Goal: Task Accomplishment & Management: Use online tool/utility

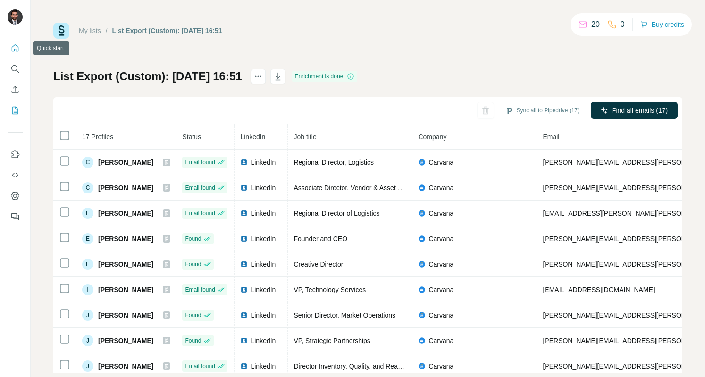
click at [15, 48] on icon "Quick start" at bounding box center [14, 47] width 9 height 9
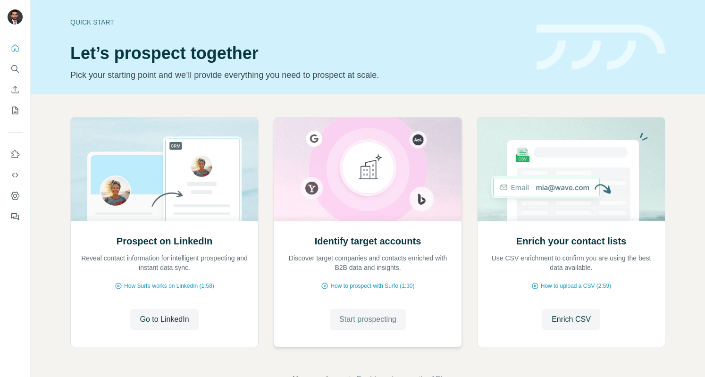
click at [377, 323] on span "Start prospecting" at bounding box center [367, 319] width 57 height 11
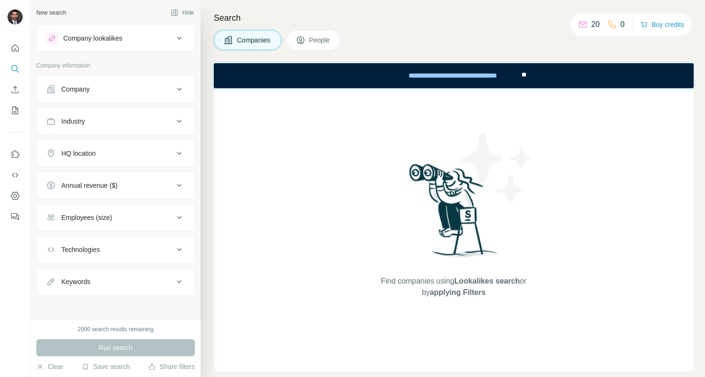
click at [93, 91] on div "Company" at bounding box center [109, 89] width 127 height 9
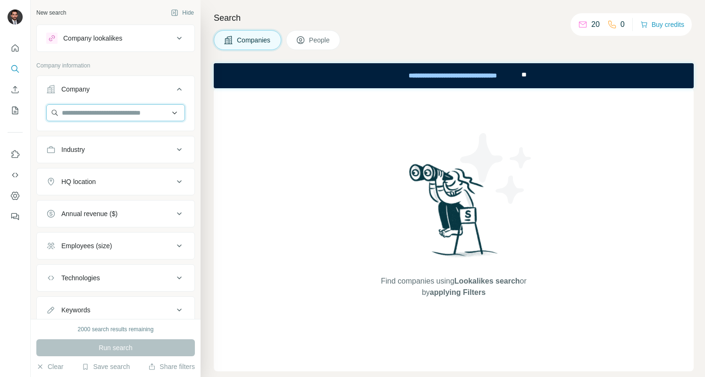
click at [94, 112] on input "text" at bounding box center [115, 112] width 139 height 17
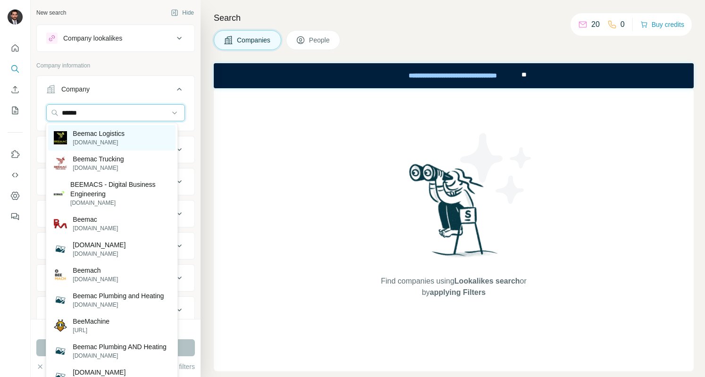
type input "******"
click at [94, 135] on p "Beemac Logistics" at bounding box center [99, 133] width 52 height 9
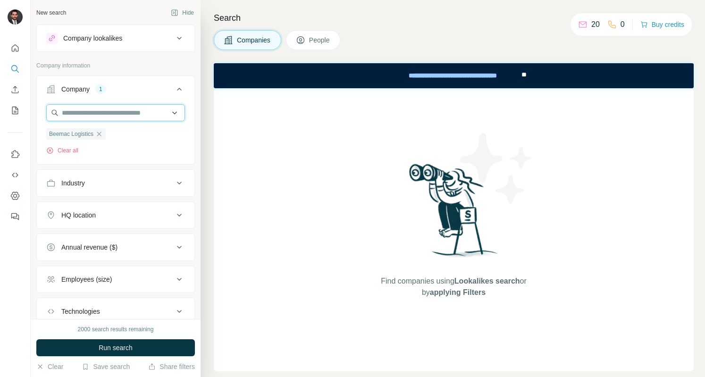
click at [117, 112] on input "text" at bounding box center [115, 112] width 139 height 17
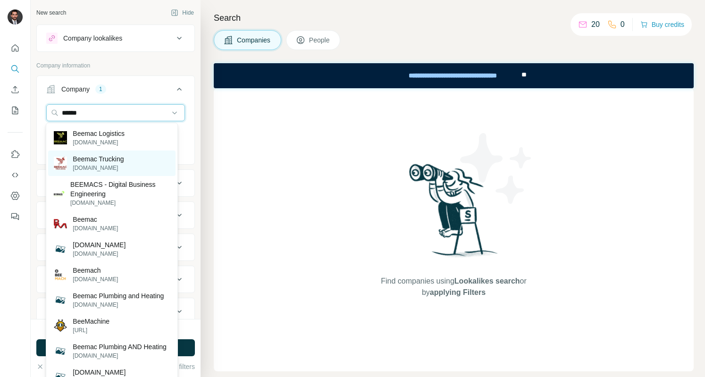
type input "******"
click at [97, 165] on p "[DOMAIN_NAME]" at bounding box center [98, 168] width 51 height 8
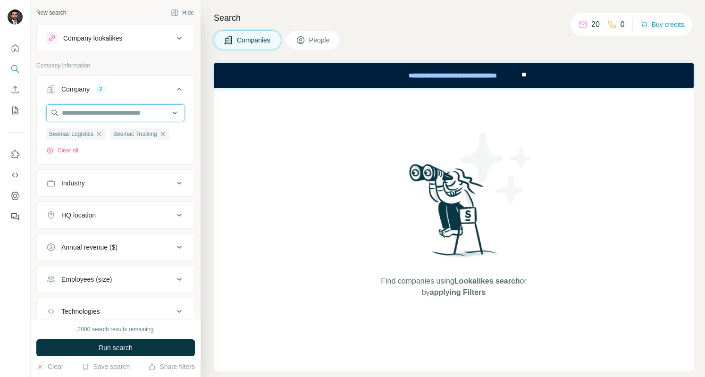
click at [82, 118] on input "text" at bounding box center [115, 112] width 139 height 17
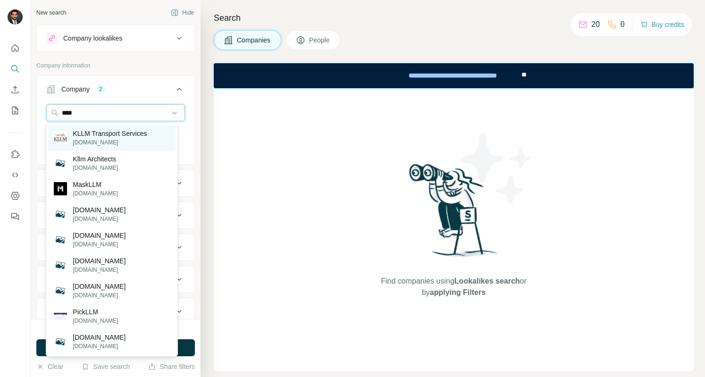
type input "****"
click at [83, 130] on p "KLLM Transport Services" at bounding box center [110, 133] width 74 height 9
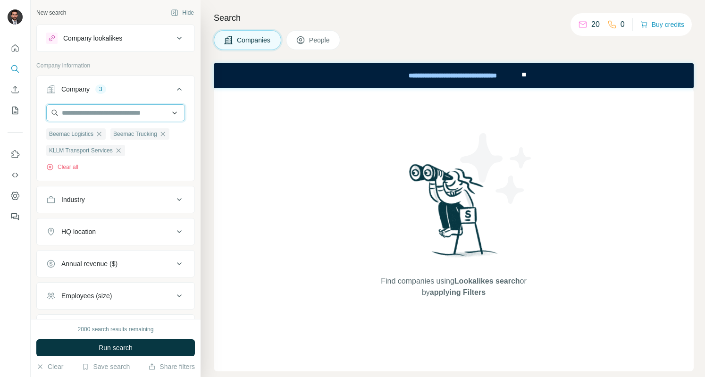
click at [92, 114] on input "text" at bounding box center [115, 112] width 139 height 17
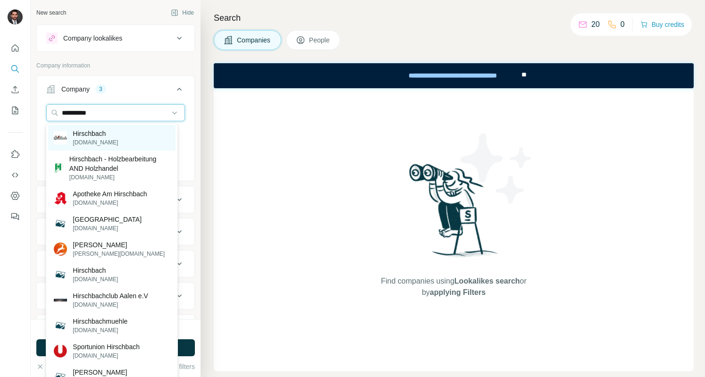
type input "**********"
click at [88, 139] on p "[DOMAIN_NAME]" at bounding box center [95, 142] width 45 height 8
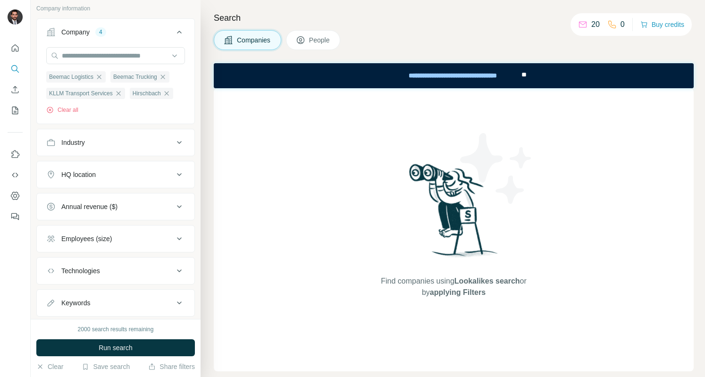
scroll to position [95, 0]
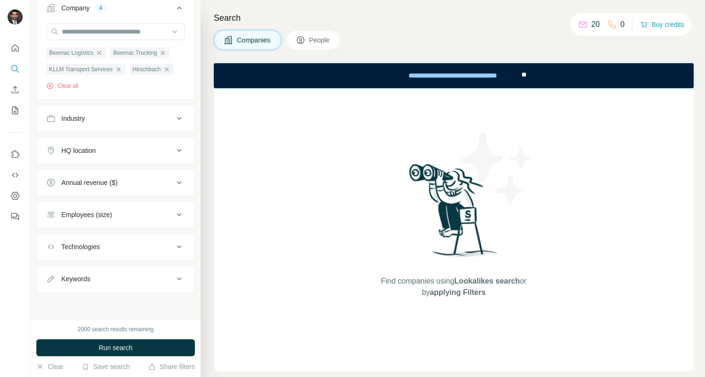
click at [89, 282] on div "Keywords" at bounding box center [75, 278] width 29 height 9
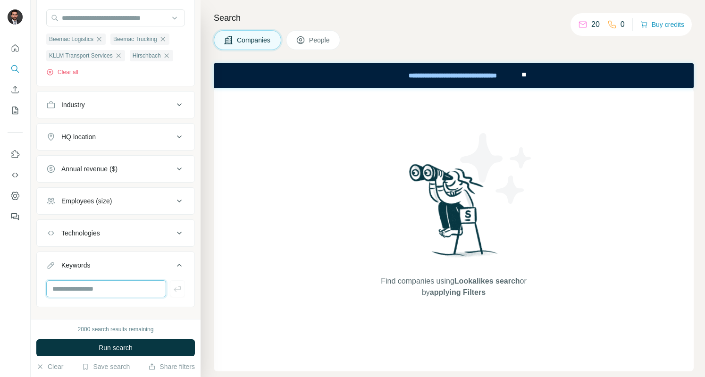
click at [85, 297] on input "text" at bounding box center [106, 288] width 120 height 17
type input "**********"
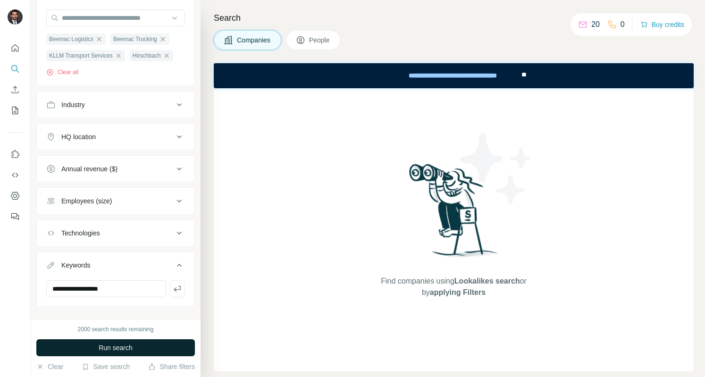
click at [116, 344] on span "Run search" at bounding box center [116, 347] width 34 height 9
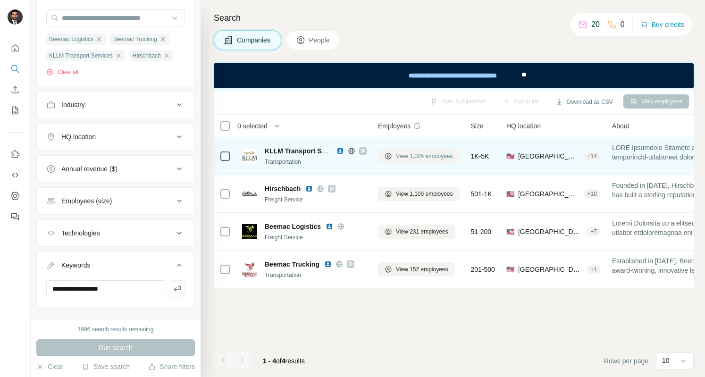
click at [411, 156] on span "View 1,005 employees" at bounding box center [424, 156] width 57 height 8
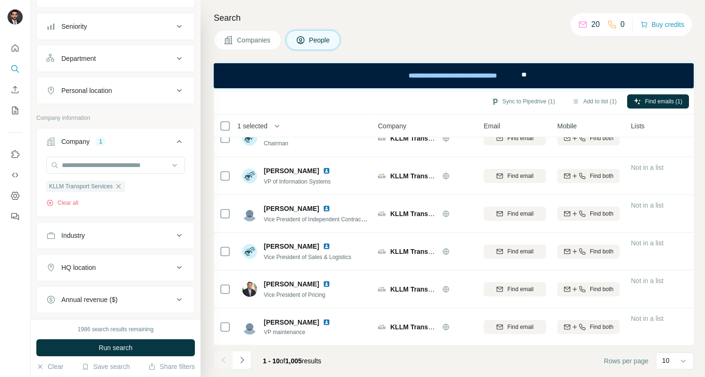
scroll to position [174, 0]
click at [246, 362] on icon "Navigate to next page" at bounding box center [241, 360] width 9 height 9
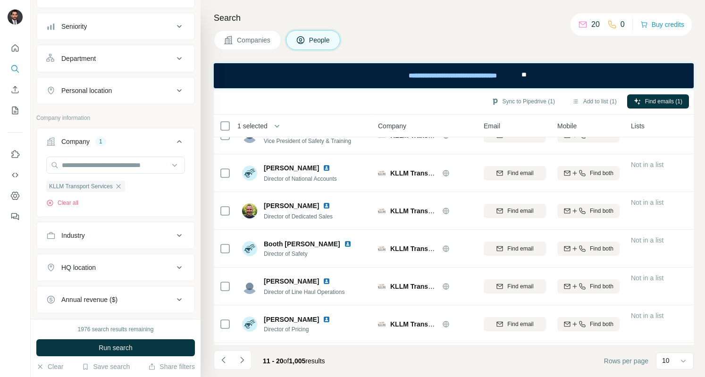
scroll to position [143, 0]
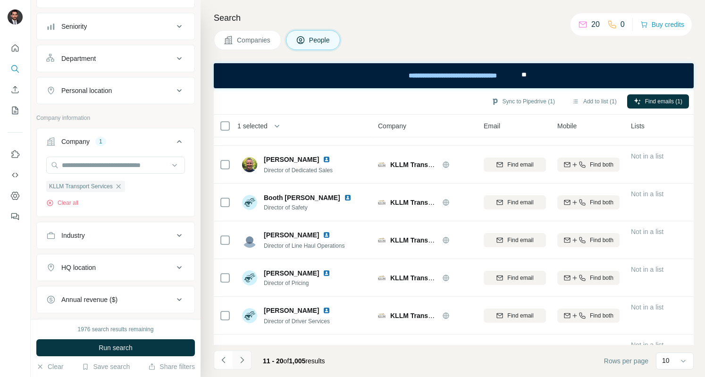
click at [243, 357] on icon "Navigate to next page" at bounding box center [241, 360] width 9 height 9
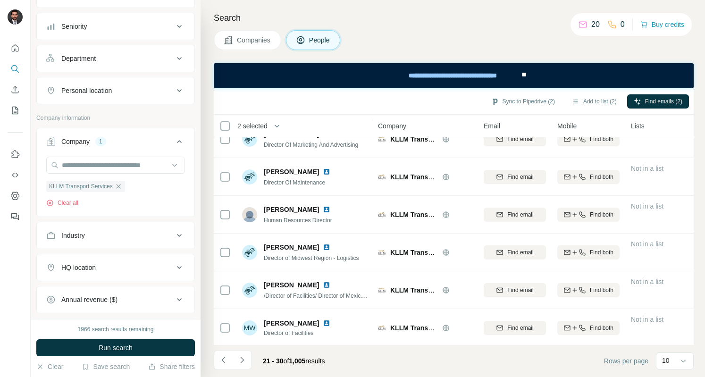
scroll to position [174, 0]
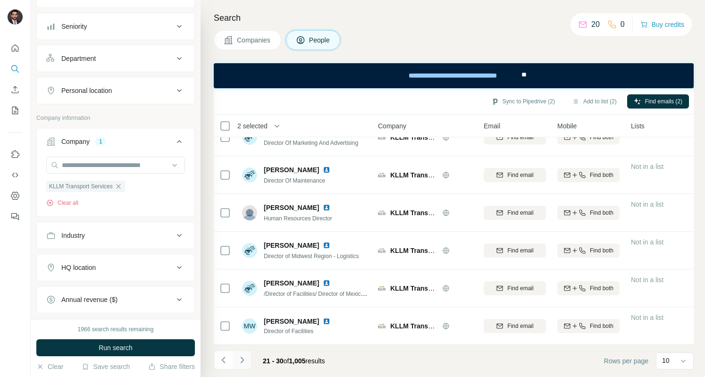
click at [242, 357] on icon "Navigate to next page" at bounding box center [241, 360] width 9 height 9
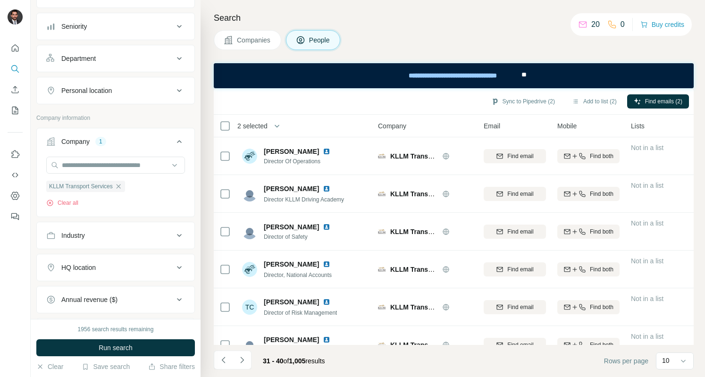
drag, startPoint x: 692, startPoint y: 248, endPoint x: 457, endPoint y: 15, distance: 330.5
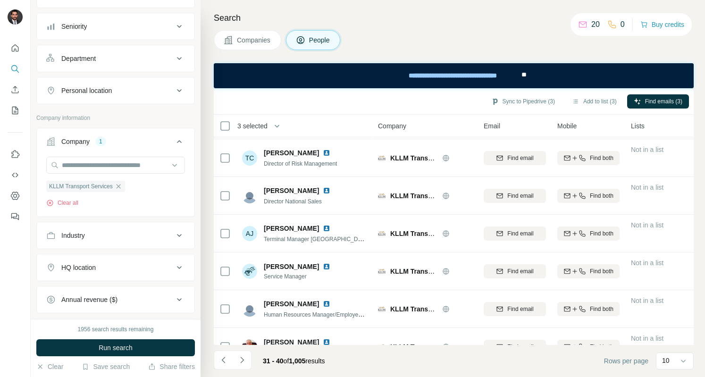
scroll to position [174, 0]
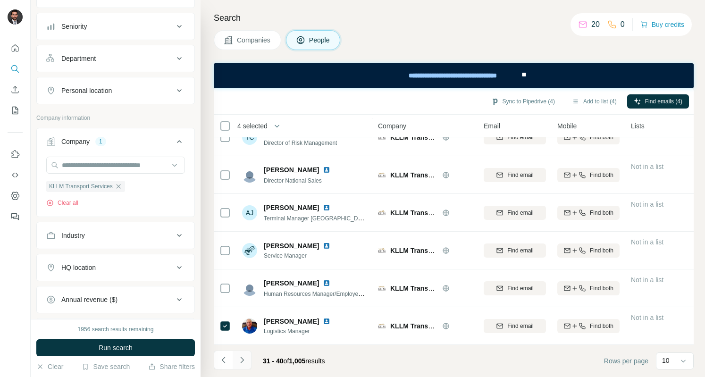
click at [240, 359] on icon "Navigate to next page" at bounding box center [241, 360] width 9 height 9
click at [238, 359] on icon "Navigate to next page" at bounding box center [241, 360] width 9 height 9
click at [588, 98] on button "Add to list (5)" at bounding box center [595, 101] width 58 height 14
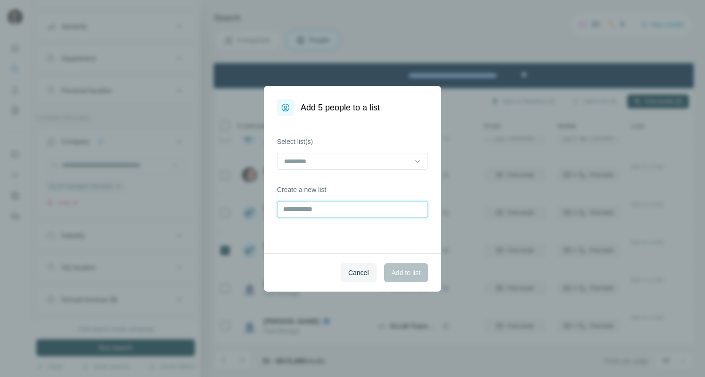
click at [298, 204] on input "text" at bounding box center [352, 209] width 151 height 17
type input "******"
click at [317, 157] on input at bounding box center [346, 161] width 127 height 10
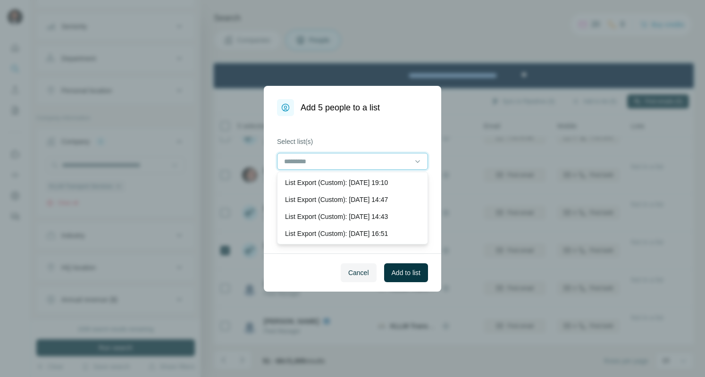
click at [317, 157] on input at bounding box center [346, 161] width 127 height 10
click at [417, 161] on icon at bounding box center [417, 161] width 5 height 3
click at [308, 288] on div "Cancel Add to list" at bounding box center [353, 273] width 178 height 38
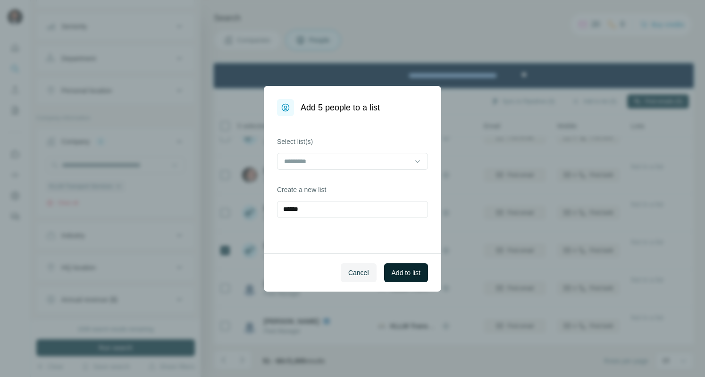
click at [410, 273] on span "Add to list" at bounding box center [406, 272] width 29 height 9
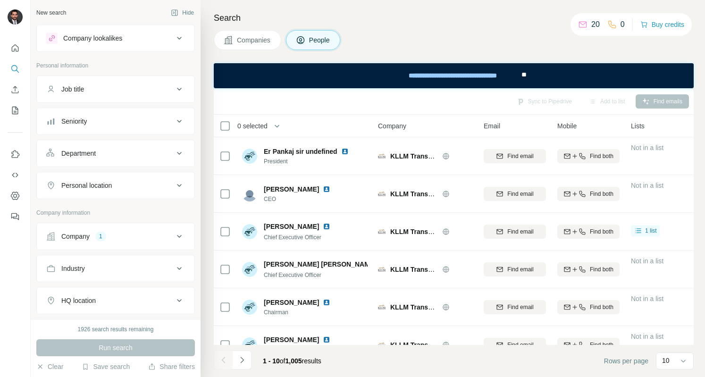
click at [259, 34] on button "Companies" at bounding box center [248, 40] width 68 height 20
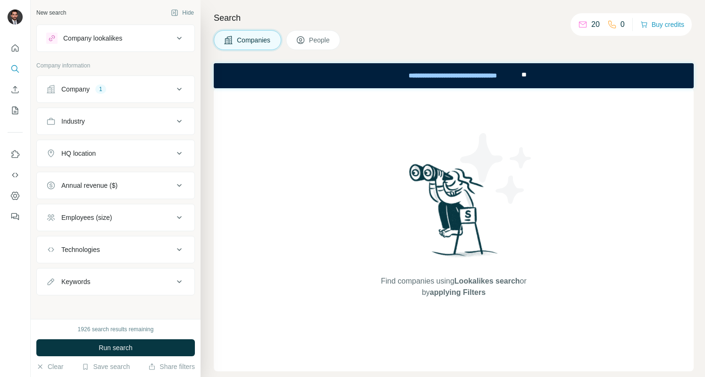
click at [82, 88] on div "Company" at bounding box center [75, 89] width 28 height 9
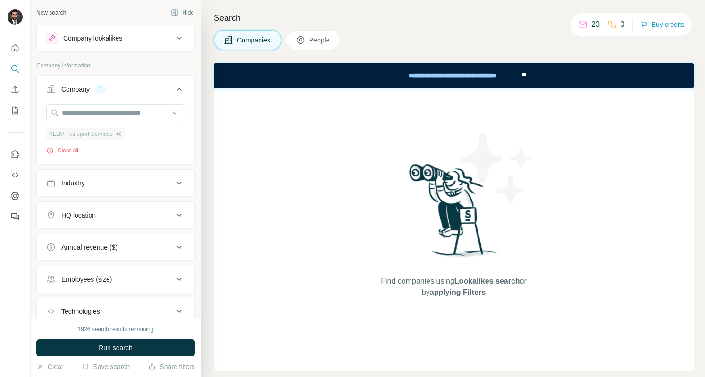
click at [120, 134] on icon "button" at bounding box center [119, 134] width 8 height 8
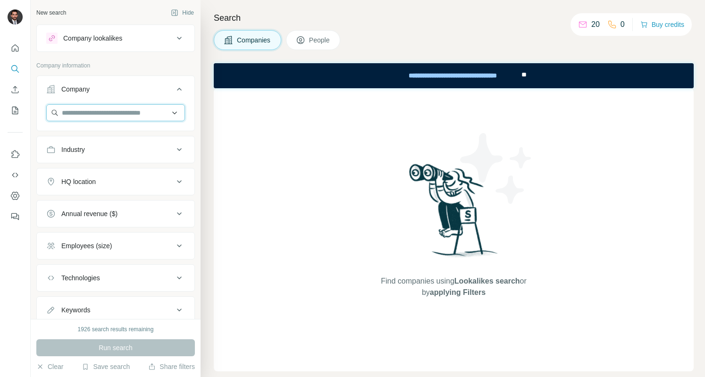
click at [87, 111] on input "text" at bounding box center [115, 112] width 139 height 17
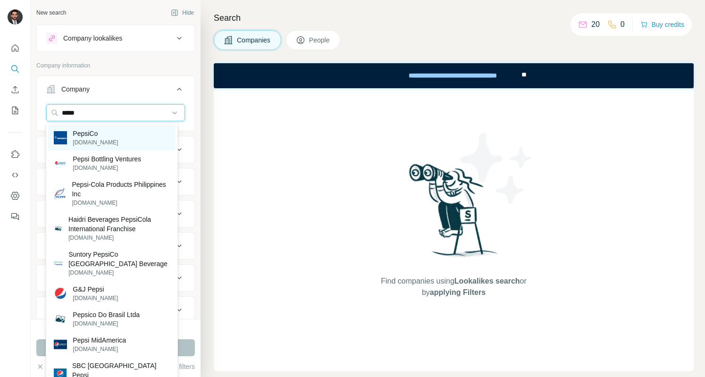
type input "*****"
click at [82, 136] on p "PepsiCo" at bounding box center [95, 133] width 45 height 9
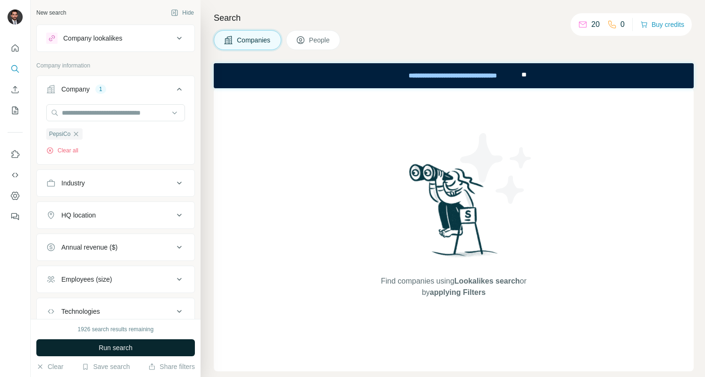
click at [110, 349] on span "Run search" at bounding box center [116, 347] width 34 height 9
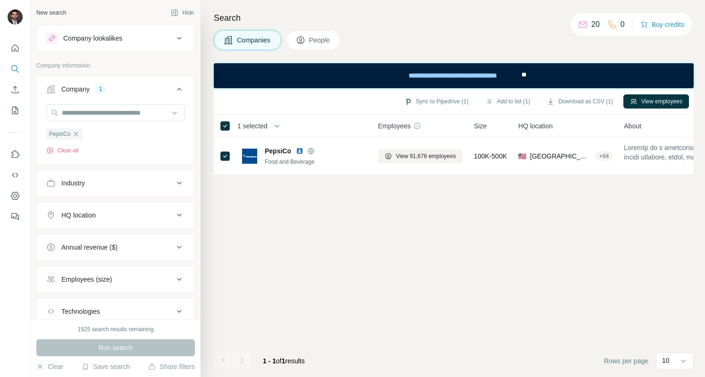
click at [645, 108] on div "Sync to Pipedrive (1) Add to list (1) Download as CSV (1) View employees" at bounding box center [454, 101] width 471 height 17
click at [655, 99] on button "View employees" at bounding box center [657, 101] width 66 height 14
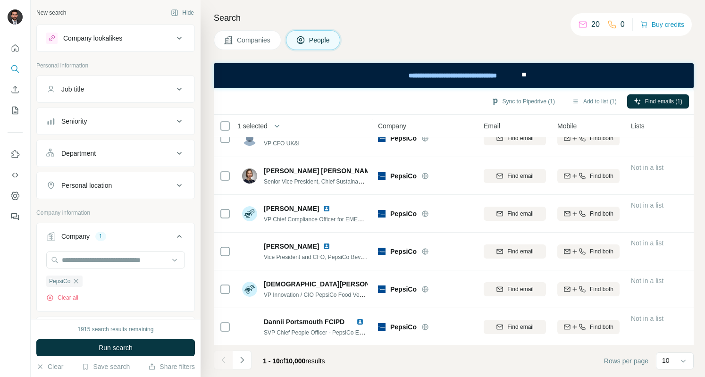
scroll to position [174, 0]
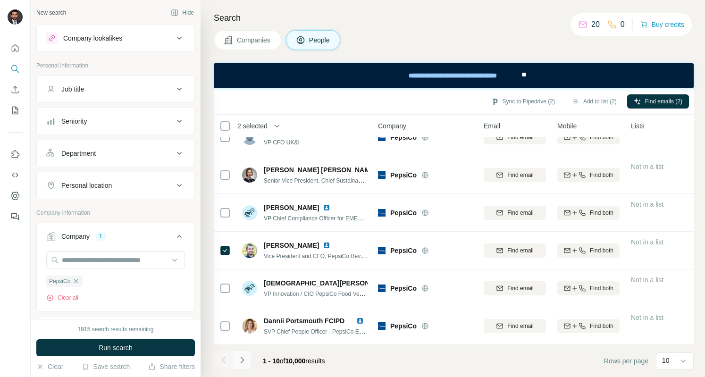
click at [248, 364] on button "Navigate to next page" at bounding box center [242, 360] width 19 height 19
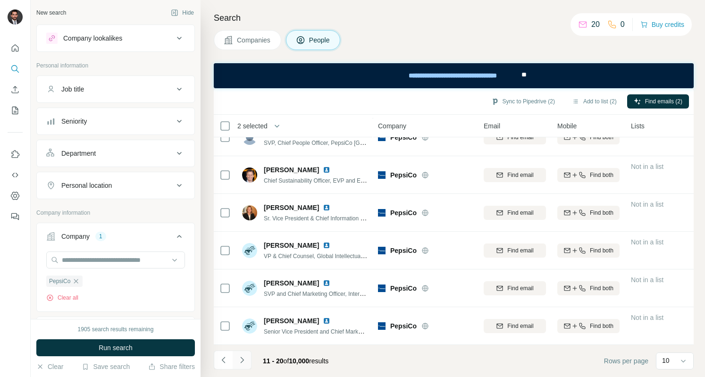
click at [244, 360] on icon "Navigate to next page" at bounding box center [241, 360] width 9 height 9
click at [239, 359] on icon "Navigate to next page" at bounding box center [241, 360] width 9 height 9
click at [82, 85] on div "Job title" at bounding box center [72, 89] width 23 height 9
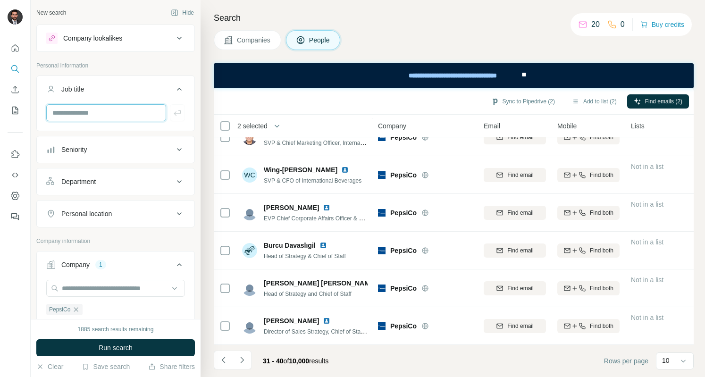
click at [79, 114] on input "text" at bounding box center [106, 112] width 120 height 17
type input "*****"
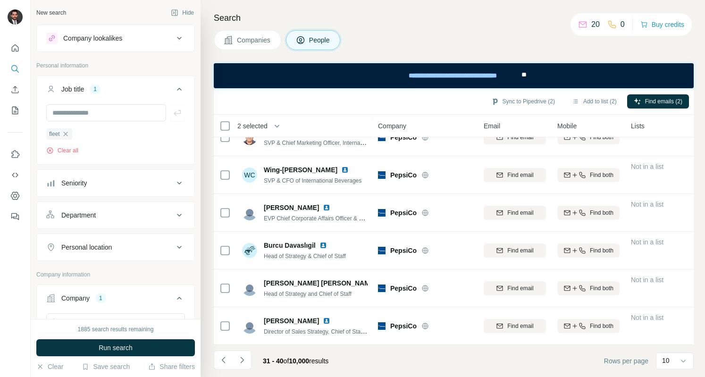
click at [174, 212] on icon at bounding box center [179, 215] width 11 height 11
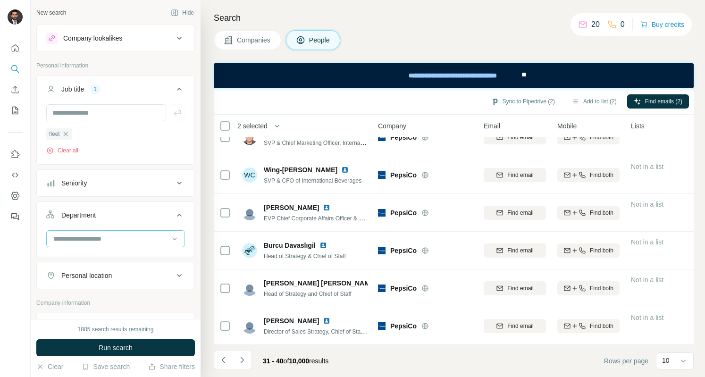
click at [110, 234] on input at bounding box center [110, 239] width 117 height 10
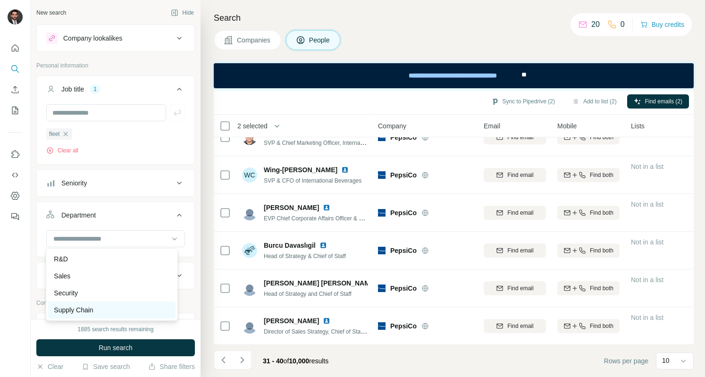
click at [107, 313] on div "Supply Chain" at bounding box center [112, 309] width 116 height 9
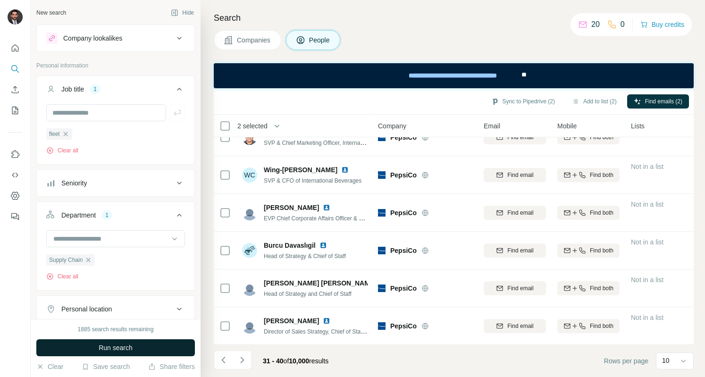
click at [123, 353] on span "Run search" at bounding box center [116, 347] width 34 height 9
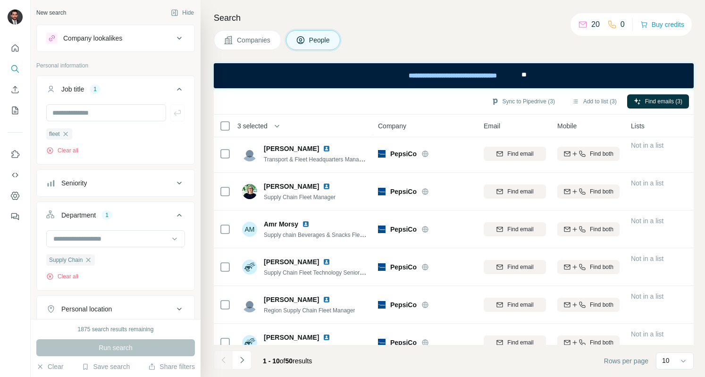
scroll to position [174, 0]
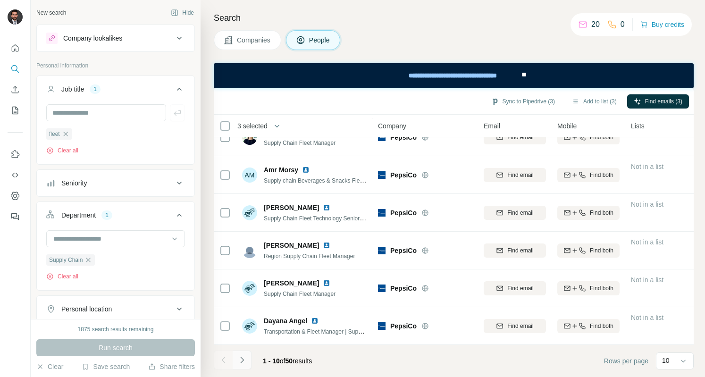
click at [244, 361] on icon "Navigate to next page" at bounding box center [241, 360] width 9 height 9
click at [245, 357] on icon "Navigate to next page" at bounding box center [241, 360] width 9 height 9
click at [237, 363] on icon "Navigate to next page" at bounding box center [241, 360] width 9 height 9
click at [105, 112] on input "text" at bounding box center [106, 112] width 120 height 17
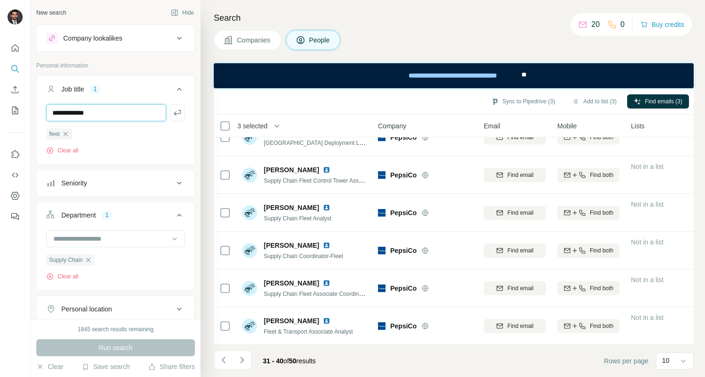
type input "**********"
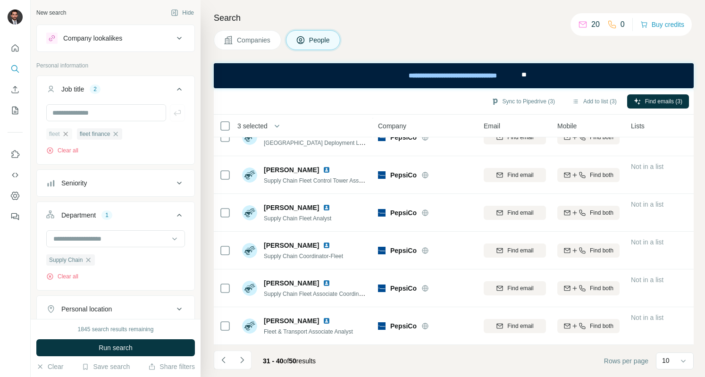
click at [62, 134] on icon "button" at bounding box center [66, 134] width 8 height 8
click at [91, 346] on button "Run search" at bounding box center [115, 347] width 159 height 17
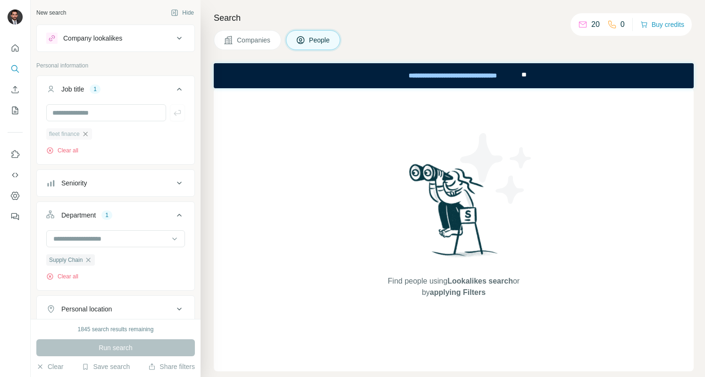
click at [87, 135] on icon "button" at bounding box center [85, 134] width 4 height 4
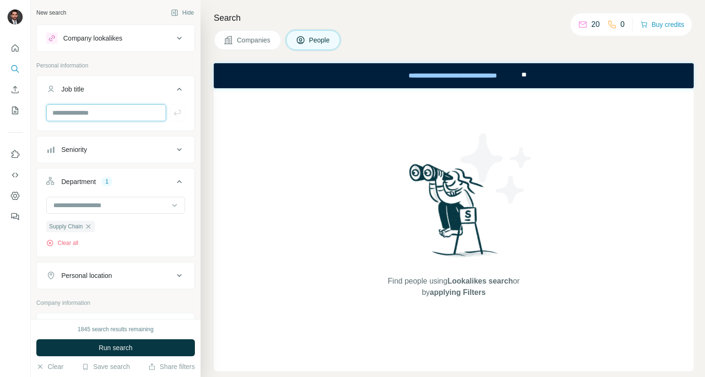
click at [85, 114] on input "text" at bounding box center [106, 112] width 120 height 17
type input "**********"
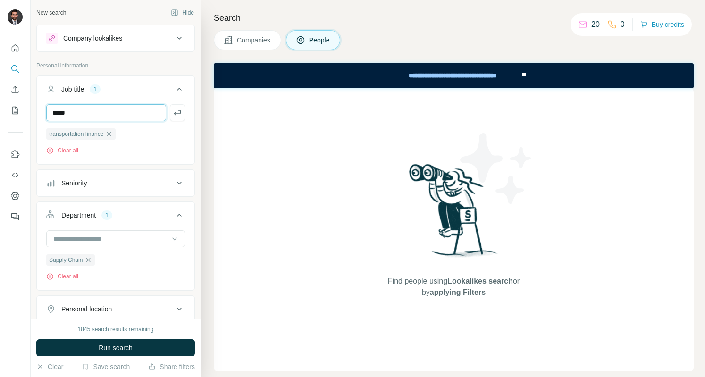
type input "*****"
click at [174, 181] on icon at bounding box center [179, 183] width 11 height 11
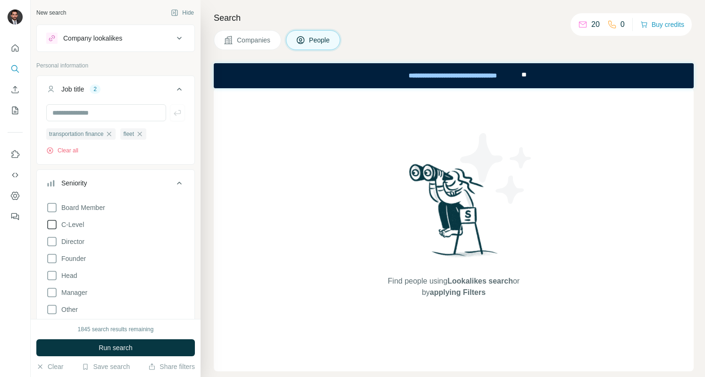
click at [52, 226] on icon at bounding box center [51, 224] width 11 height 11
click at [50, 245] on icon at bounding box center [51, 241] width 11 height 11
click at [100, 351] on span "Run search" at bounding box center [116, 347] width 34 height 9
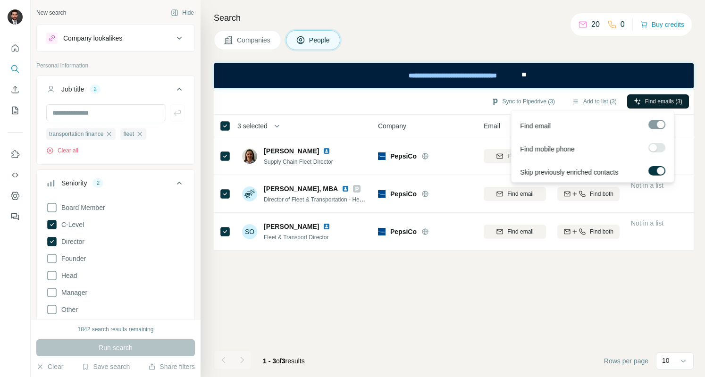
click at [635, 102] on icon "button" at bounding box center [638, 102] width 8 height 8
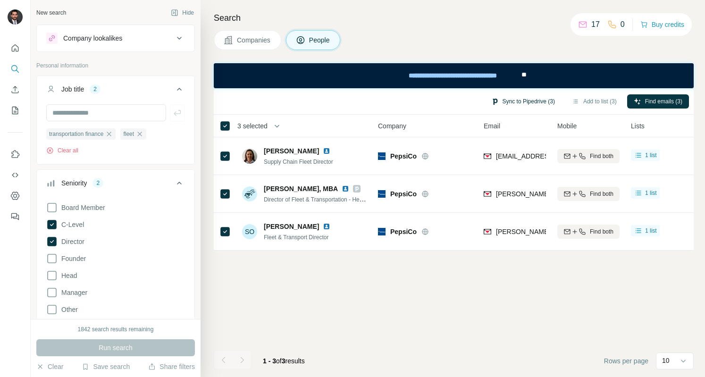
click at [520, 102] on button "Sync to Pipedrive (3)" at bounding box center [523, 101] width 77 height 14
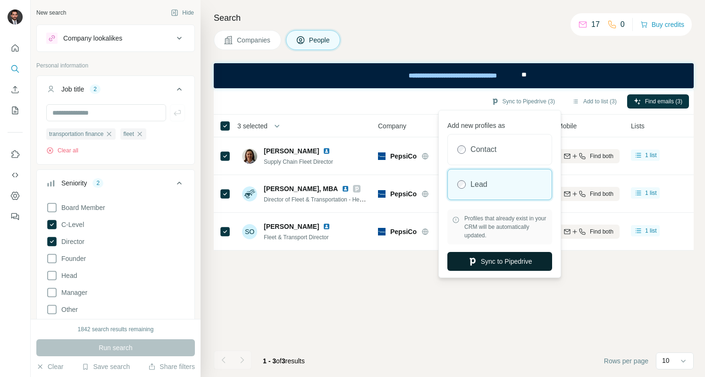
click at [499, 259] on button "Sync to Pipedrive" at bounding box center [500, 261] width 105 height 19
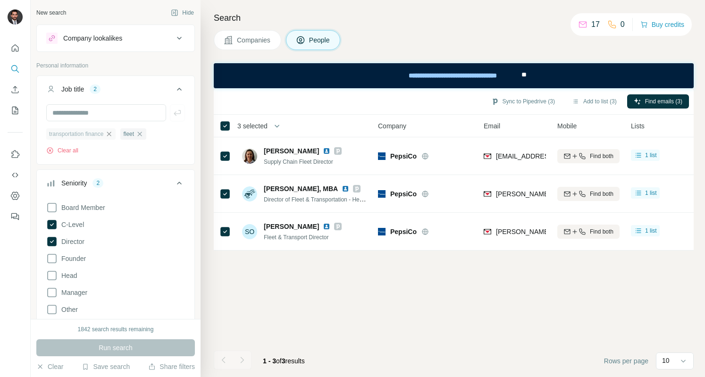
click at [113, 132] on icon "button" at bounding box center [109, 134] width 8 height 8
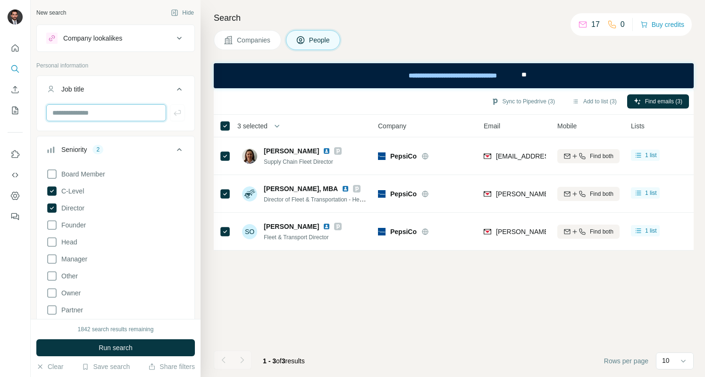
click at [74, 112] on input "text" at bounding box center [106, 112] width 120 height 17
type input "*******"
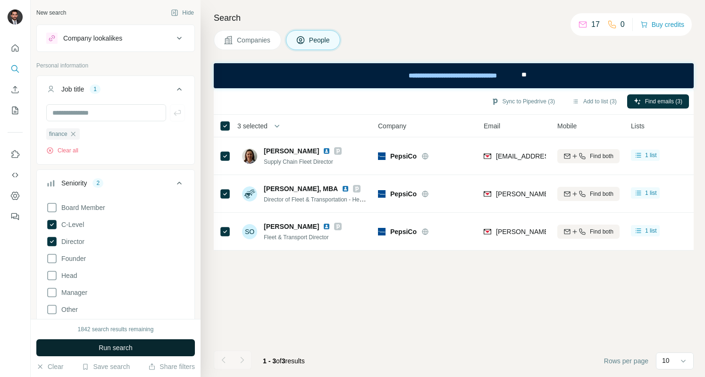
click at [115, 352] on span "Run search" at bounding box center [116, 347] width 34 height 9
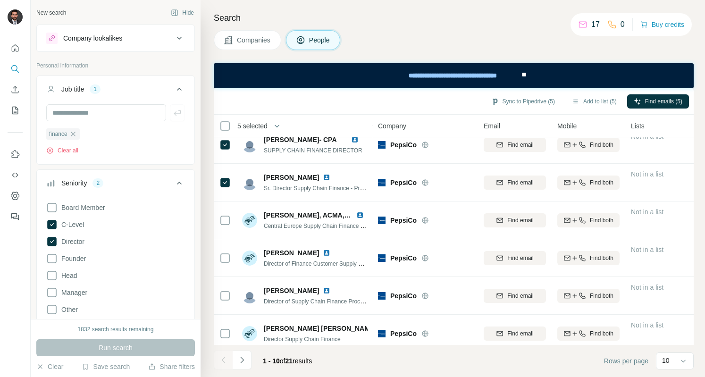
scroll to position [174, 0]
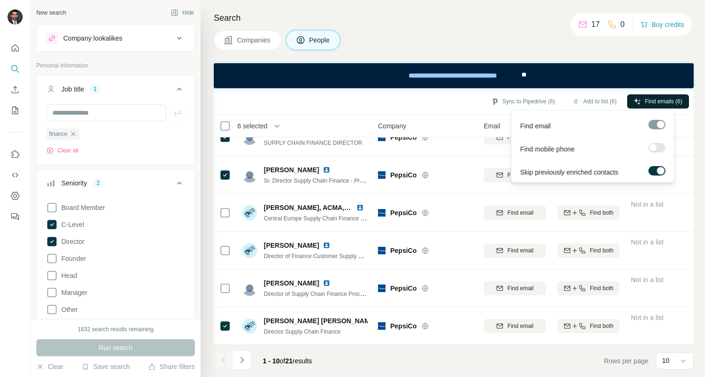
click at [654, 106] on button "Find emails (6)" at bounding box center [658, 101] width 62 height 14
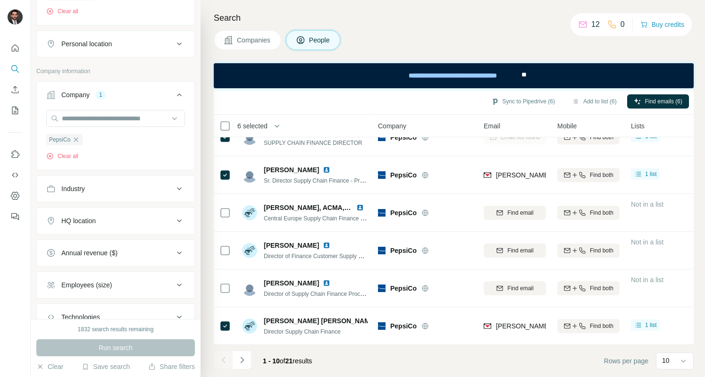
scroll to position [478, 0]
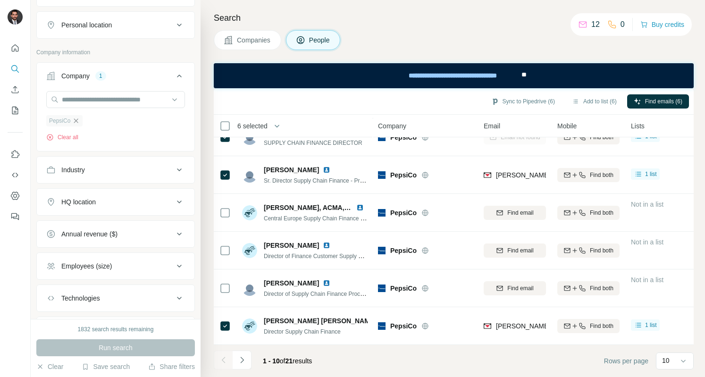
click at [77, 120] on icon "button" at bounding box center [76, 121] width 8 height 8
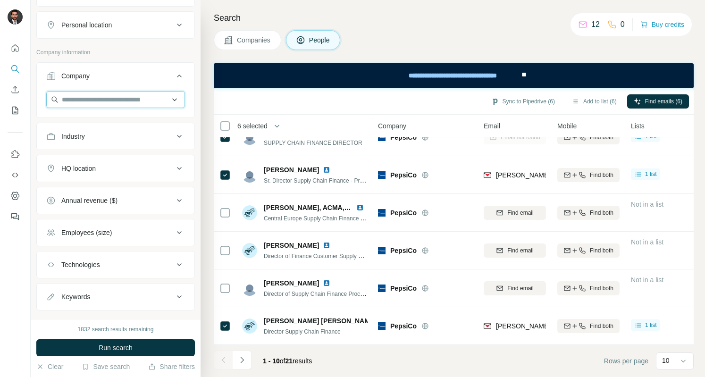
click at [101, 102] on input "text" at bounding box center [115, 99] width 139 height 17
type input "*"
click at [69, 98] on input "**********" at bounding box center [115, 99] width 139 height 17
type input "**********"
click at [145, 71] on div "Company" at bounding box center [109, 75] width 127 height 9
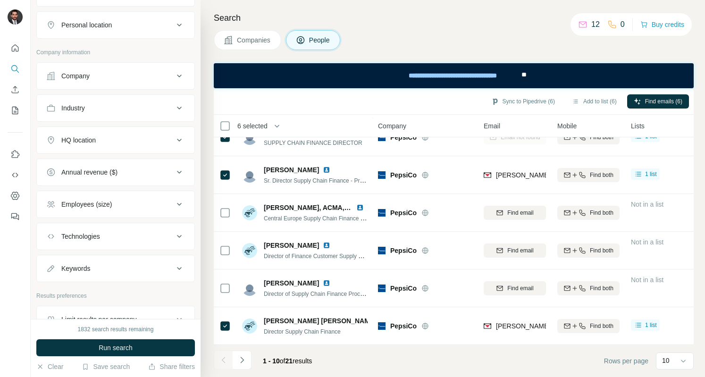
click at [87, 73] on div "Company" at bounding box center [75, 75] width 28 height 9
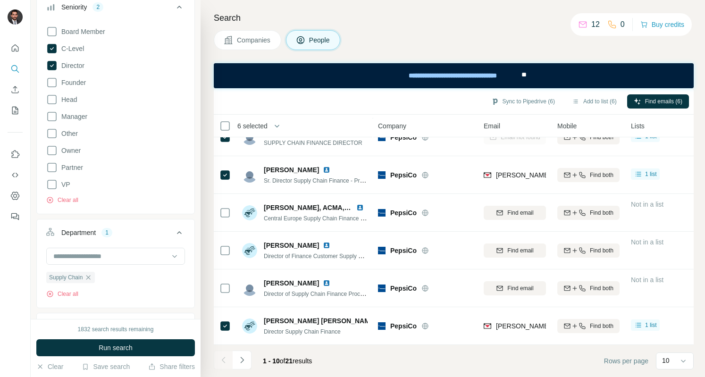
scroll to position [193, 0]
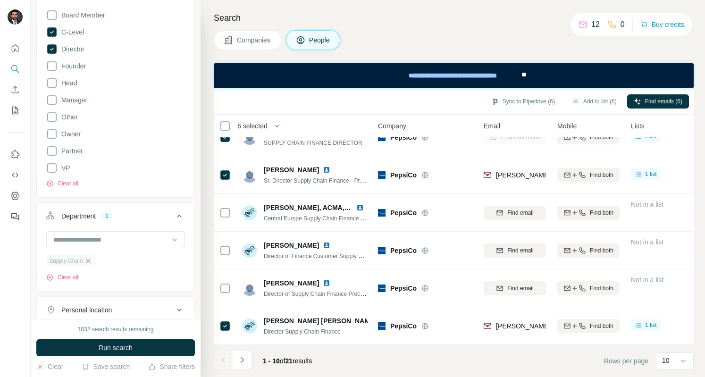
click at [92, 260] on icon "button" at bounding box center [89, 261] width 8 height 8
click at [93, 237] on input at bounding box center [110, 240] width 117 height 10
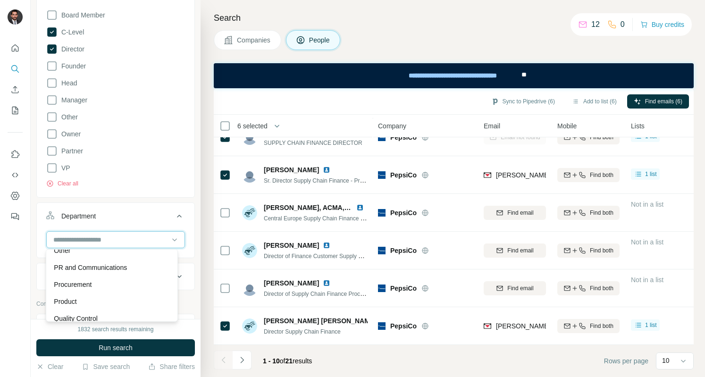
scroll to position [246, 0]
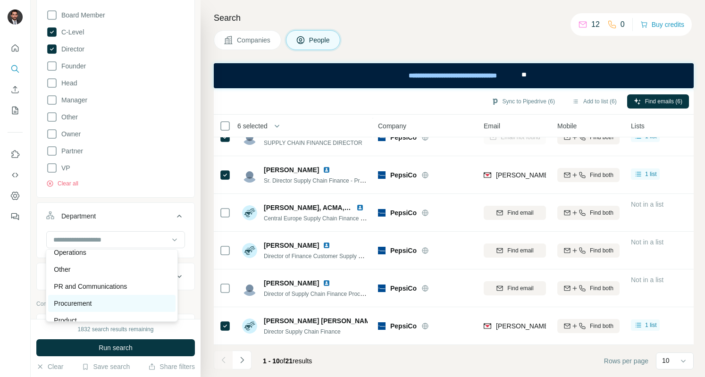
click at [83, 305] on p "Procurement" at bounding box center [73, 303] width 38 height 9
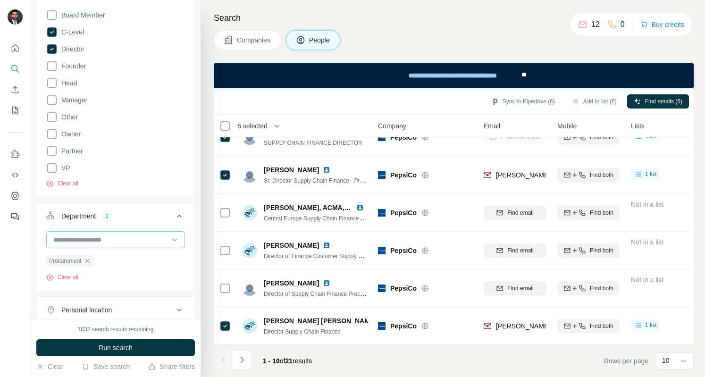
click at [117, 241] on input at bounding box center [110, 240] width 117 height 10
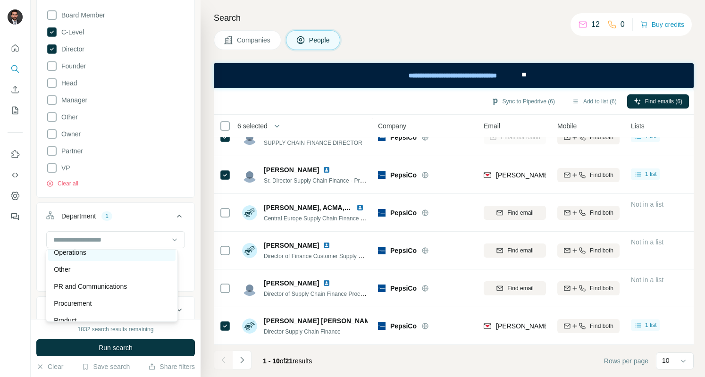
click at [110, 250] on div "Operations" at bounding box center [112, 252] width 116 height 9
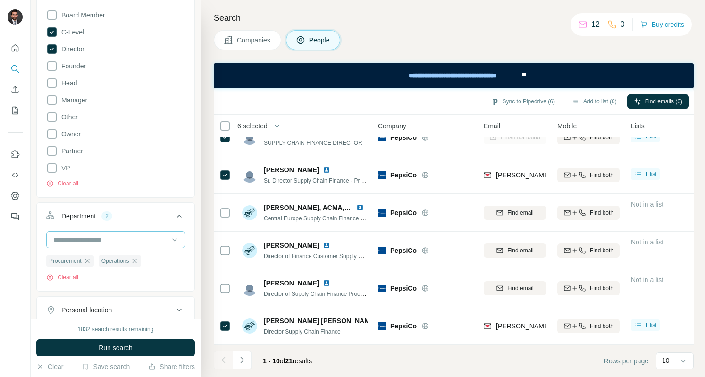
click at [120, 237] on input at bounding box center [110, 240] width 117 height 10
click at [125, 262] on p "Accounting and Finance" at bounding box center [89, 259] width 71 height 9
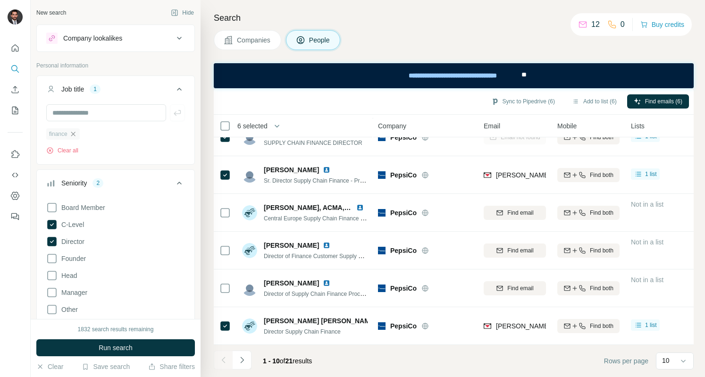
click at [76, 133] on icon "button" at bounding box center [73, 134] width 8 height 8
click at [174, 38] on icon at bounding box center [179, 38] width 11 height 11
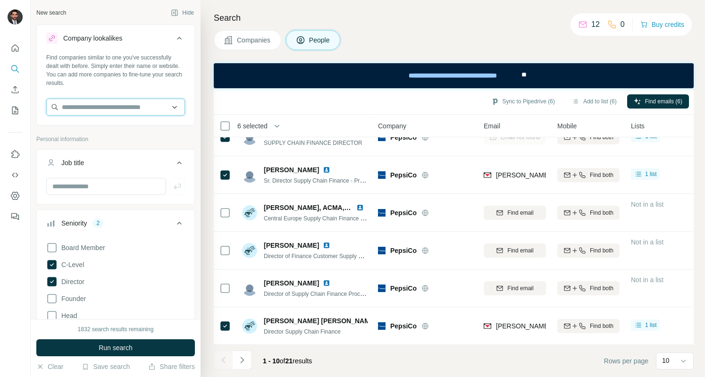
click at [116, 108] on input "text" at bounding box center [115, 107] width 139 height 17
type input "**********"
click at [51, 110] on input "**********" at bounding box center [115, 107] width 139 height 17
click at [13, 110] on icon "My lists" at bounding box center [14, 110] width 9 height 9
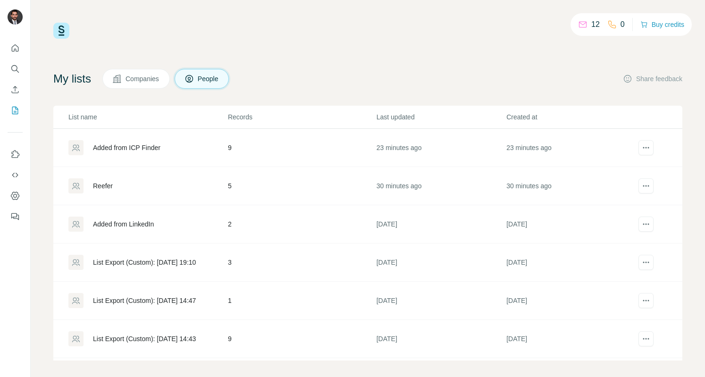
click at [149, 149] on div "Added from ICP Finder" at bounding box center [127, 147] width 68 height 9
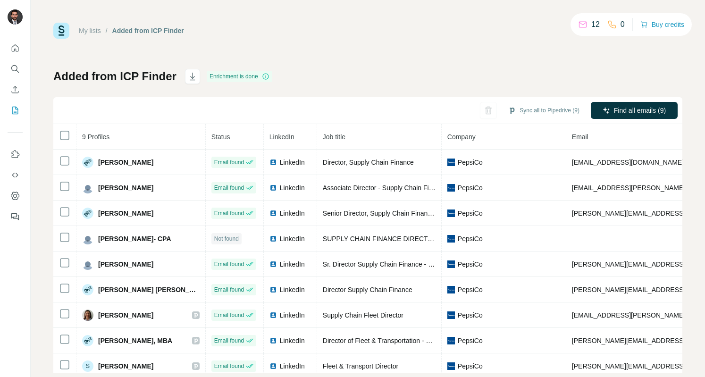
scroll to position [18, 0]
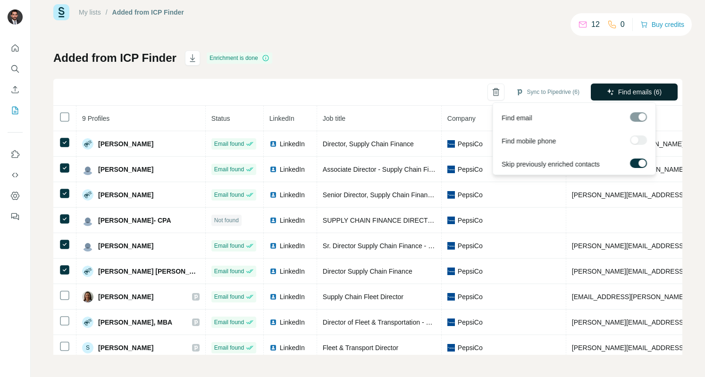
click at [626, 88] on span "Find emails (6)" at bounding box center [640, 91] width 44 height 9
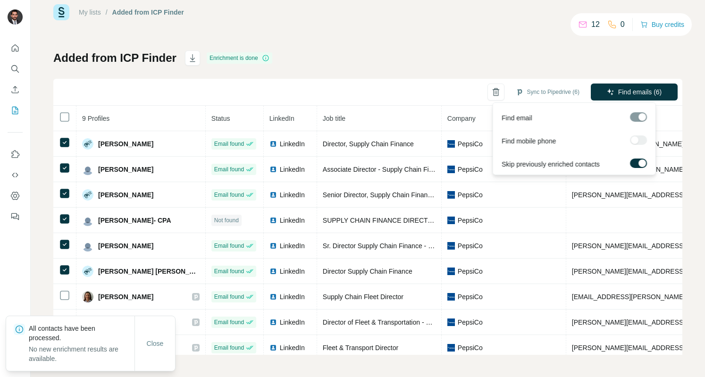
click at [626, 88] on span "Find emails (6)" at bounding box center [640, 91] width 44 height 9
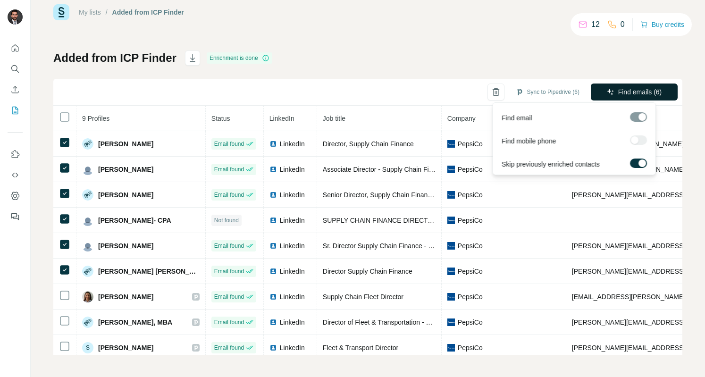
click at [631, 92] on span "Find emails (6)" at bounding box center [640, 91] width 44 height 9
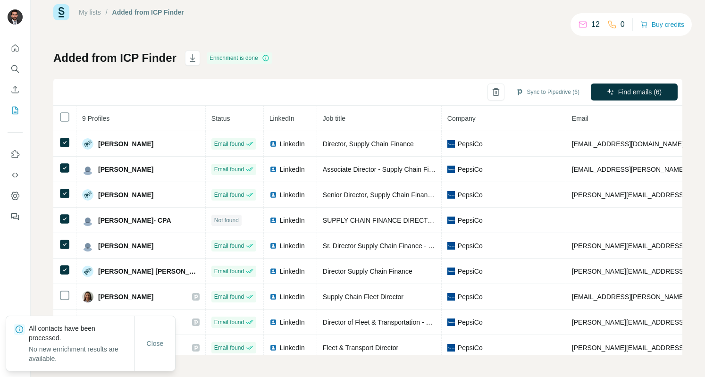
click at [460, 85] on div "Sync to Pipedrive (6) Find emails (6)" at bounding box center [367, 92] width 629 height 27
click at [532, 92] on button "Sync to Pipedrive (6)" at bounding box center [547, 92] width 77 height 14
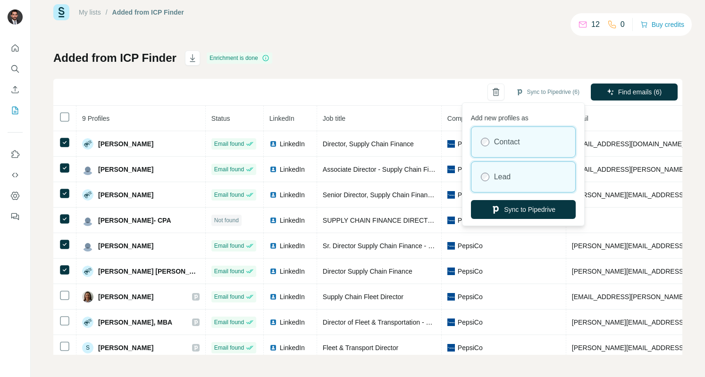
click at [505, 181] on label "Lead" at bounding box center [502, 176] width 17 height 11
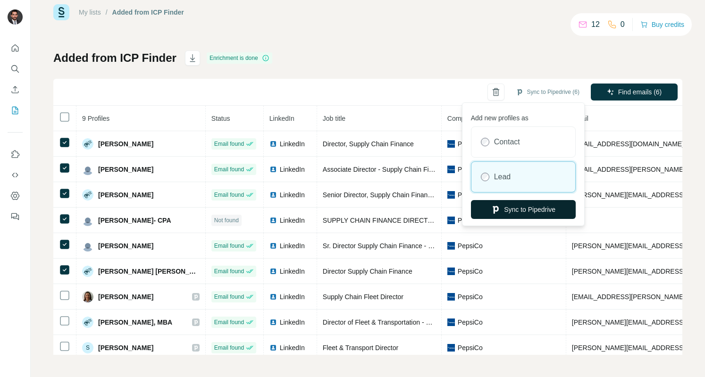
click at [533, 212] on button "Sync to Pipedrive" at bounding box center [523, 209] width 105 height 19
